Goal: Find specific page/section: Find specific page/section

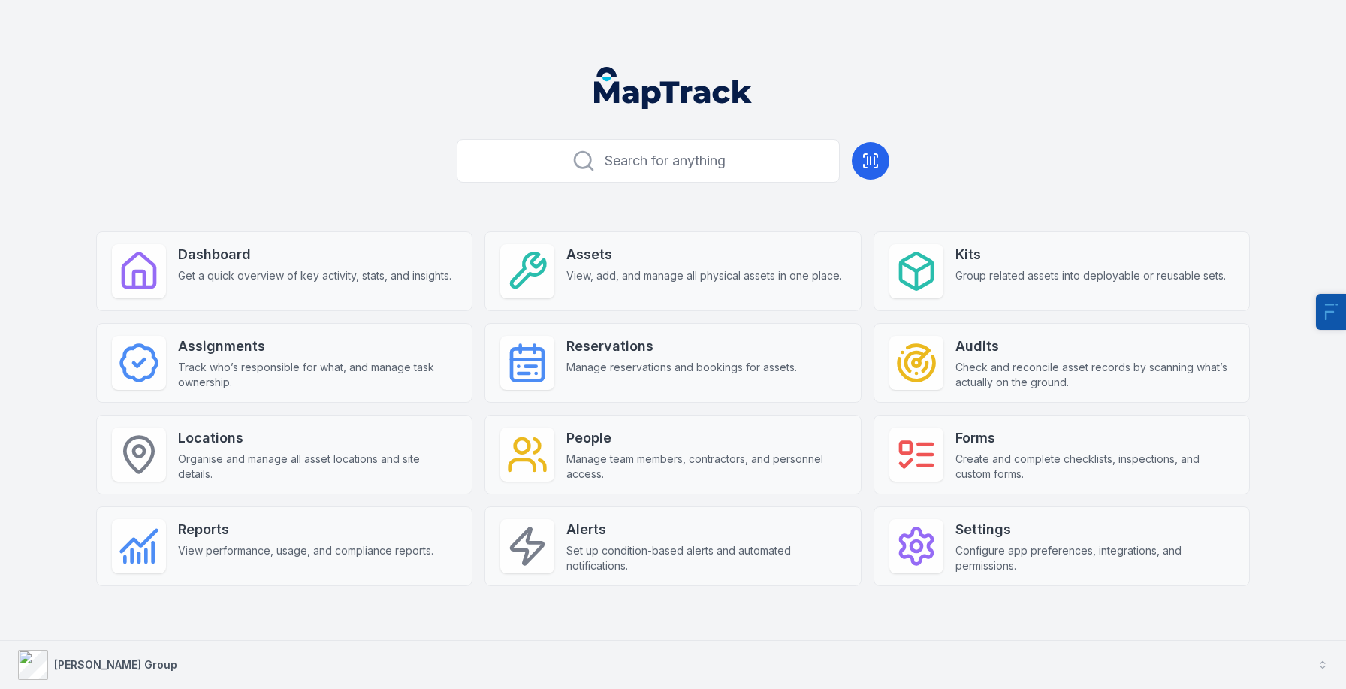
click at [117, 651] on button "[PERSON_NAME] Group" at bounding box center [673, 665] width 1346 height 48
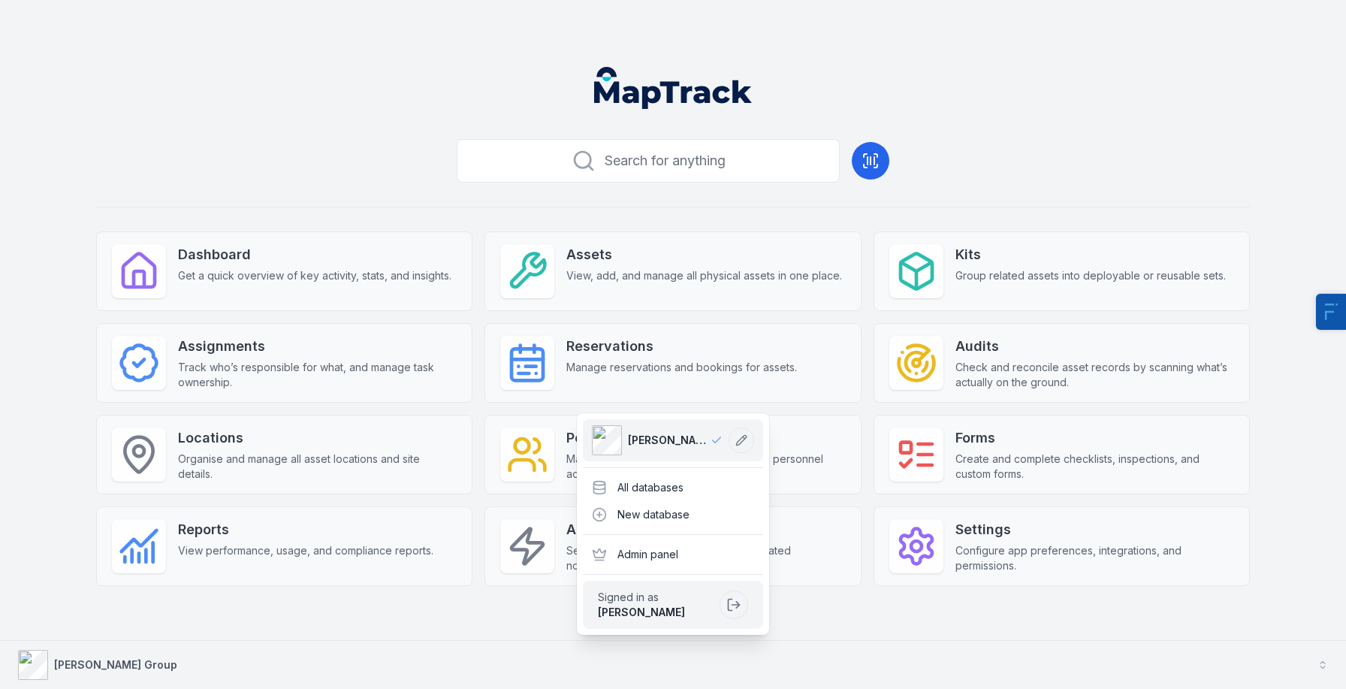
click at [89, 664] on strong "[PERSON_NAME] Group" at bounding box center [115, 664] width 123 height 13
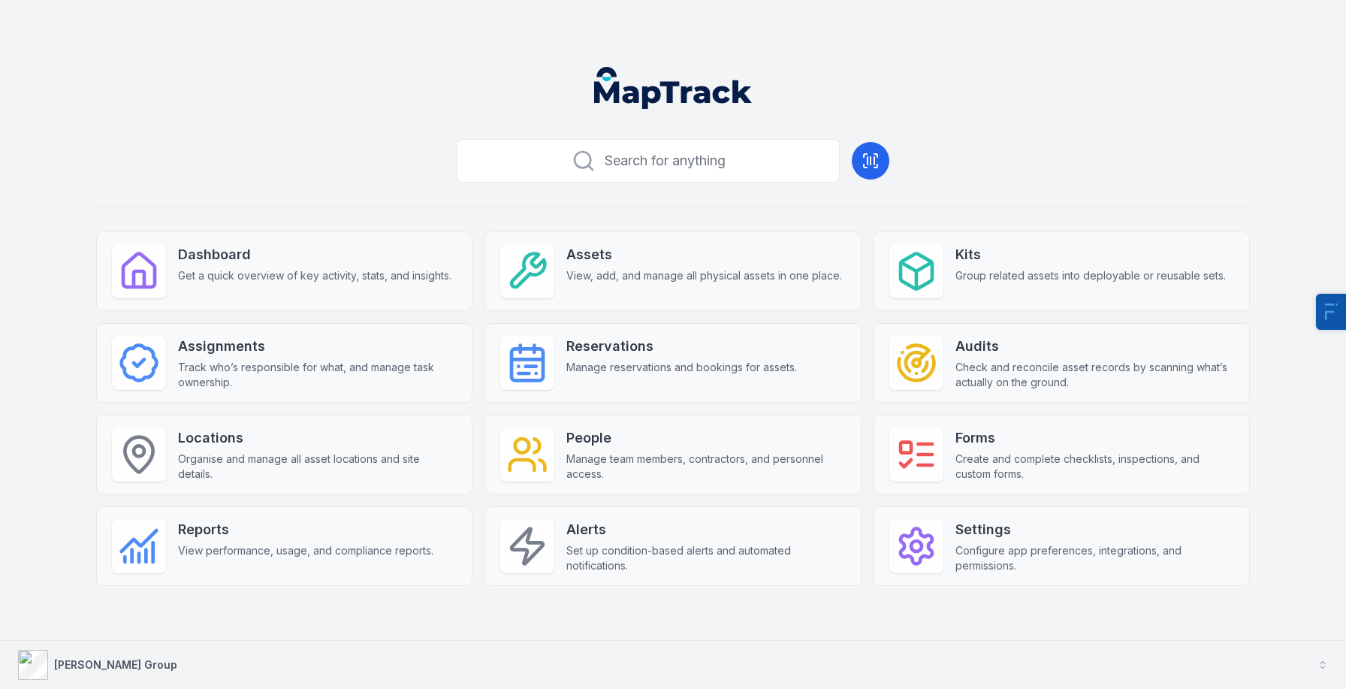
click at [83, 662] on strong "[PERSON_NAME] Group" at bounding box center [115, 664] width 123 height 13
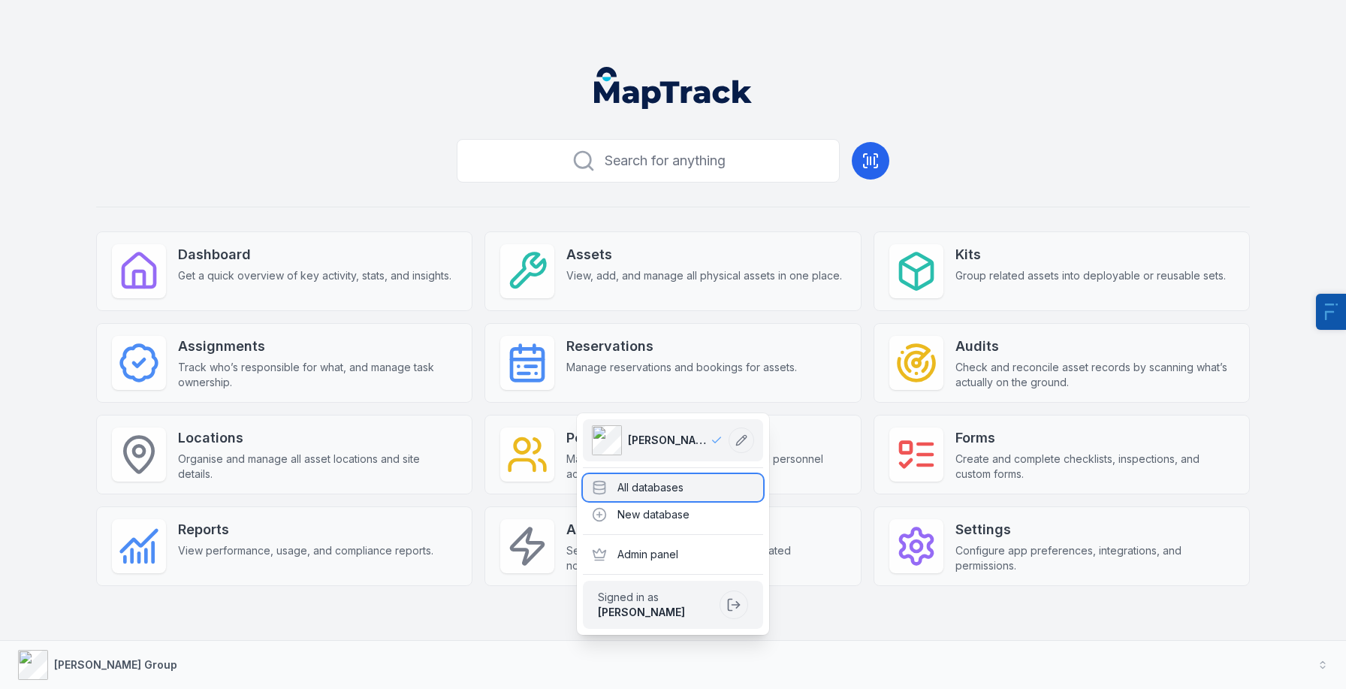
click at [651, 486] on div "All databases" at bounding box center [673, 487] width 180 height 27
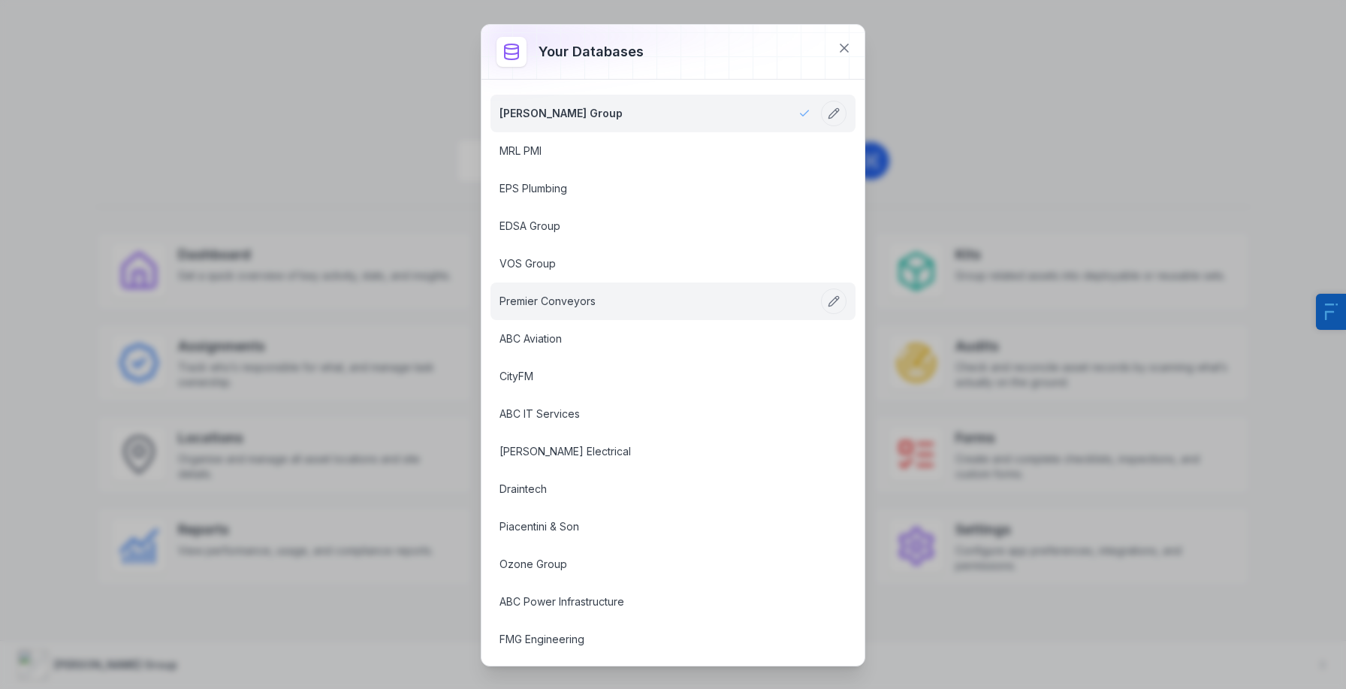
scroll to position [1097, 0]
